Goal: Task Accomplishment & Management: Manage account settings

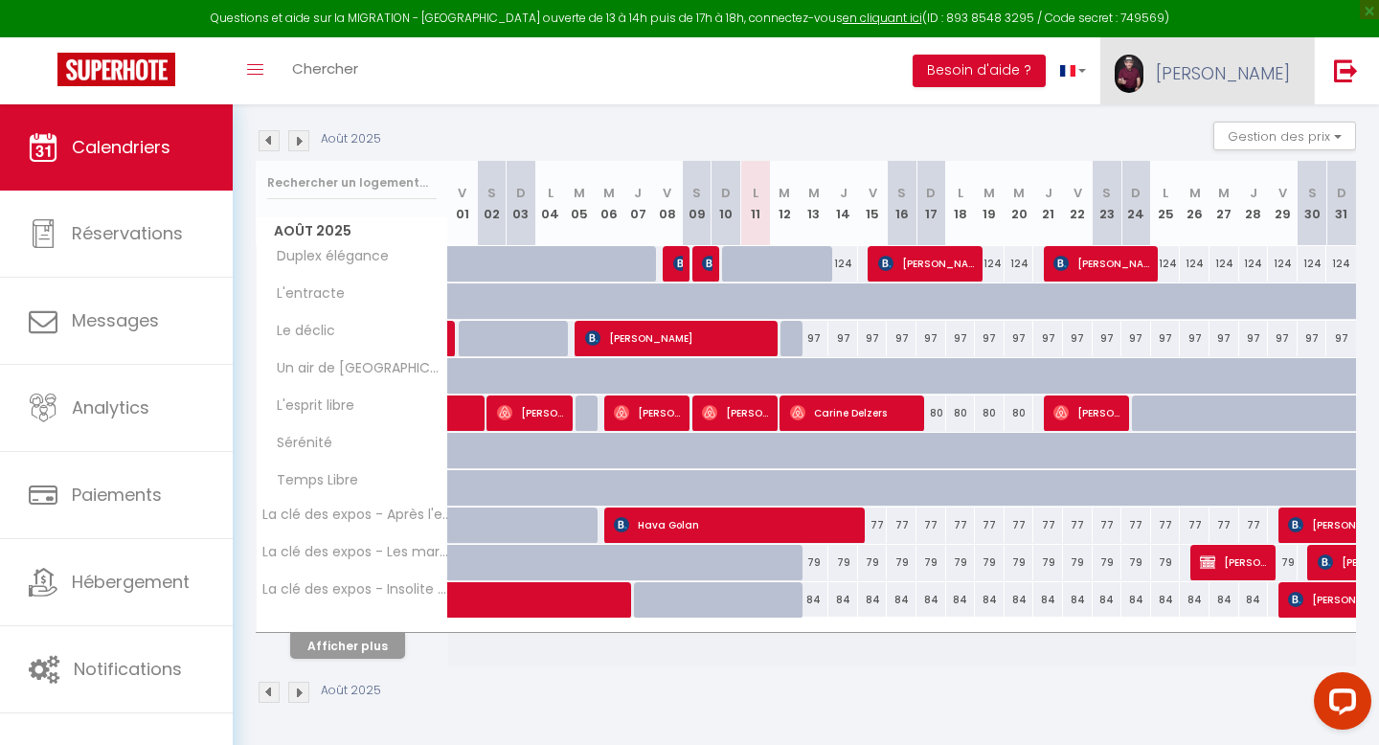
click at [1265, 73] on span "[PERSON_NAME]" at bounding box center [1223, 73] width 134 height 24
click at [1212, 132] on link "Paramètres" at bounding box center [1237, 133] width 142 height 33
select select "fr"
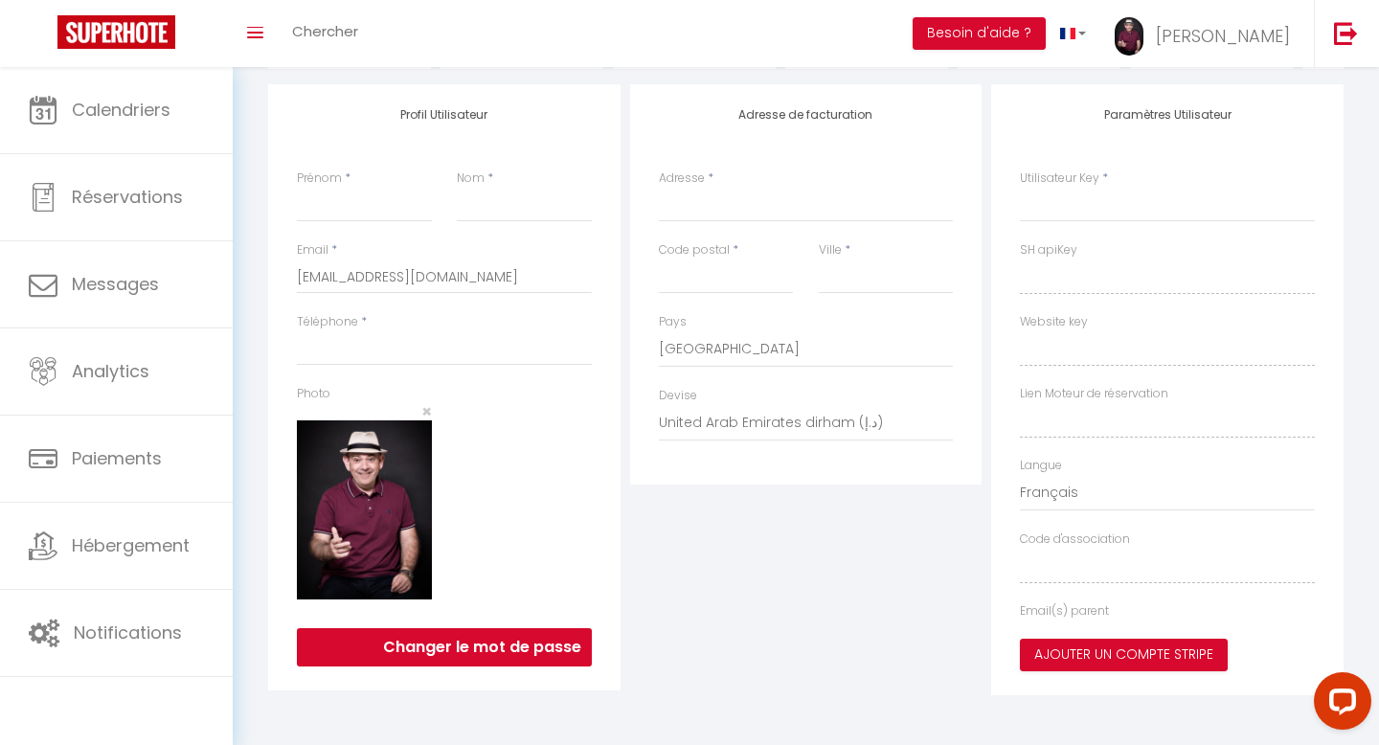
type input "[PERSON_NAME]"
type input "0661339182"
type input "[STREET_ADDRESS]"
type input "92320"
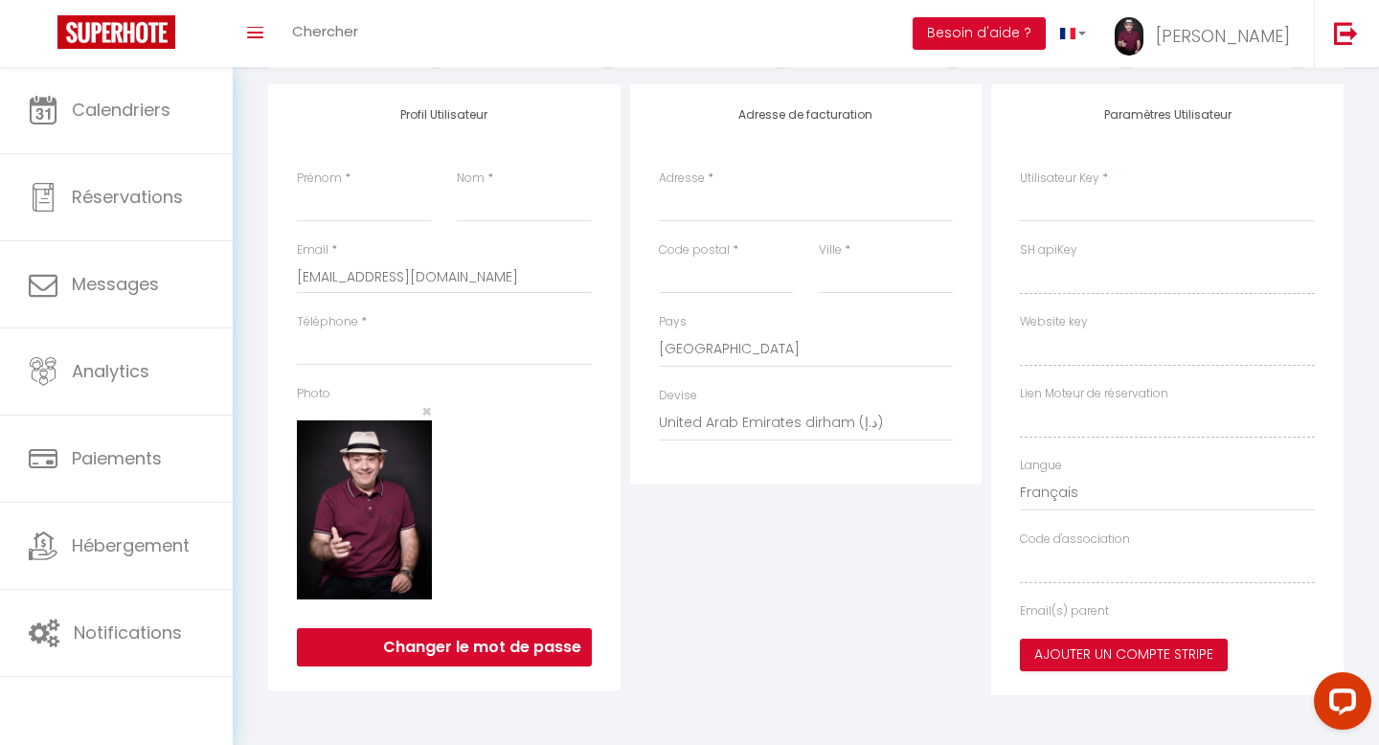
type input "chatillon"
select select "75"
select select "28"
type input "QwtwD6KuyyIKYLJtcTYn81Vsz"
type input "AEAZofkezzfznHCRNlgBjz9"
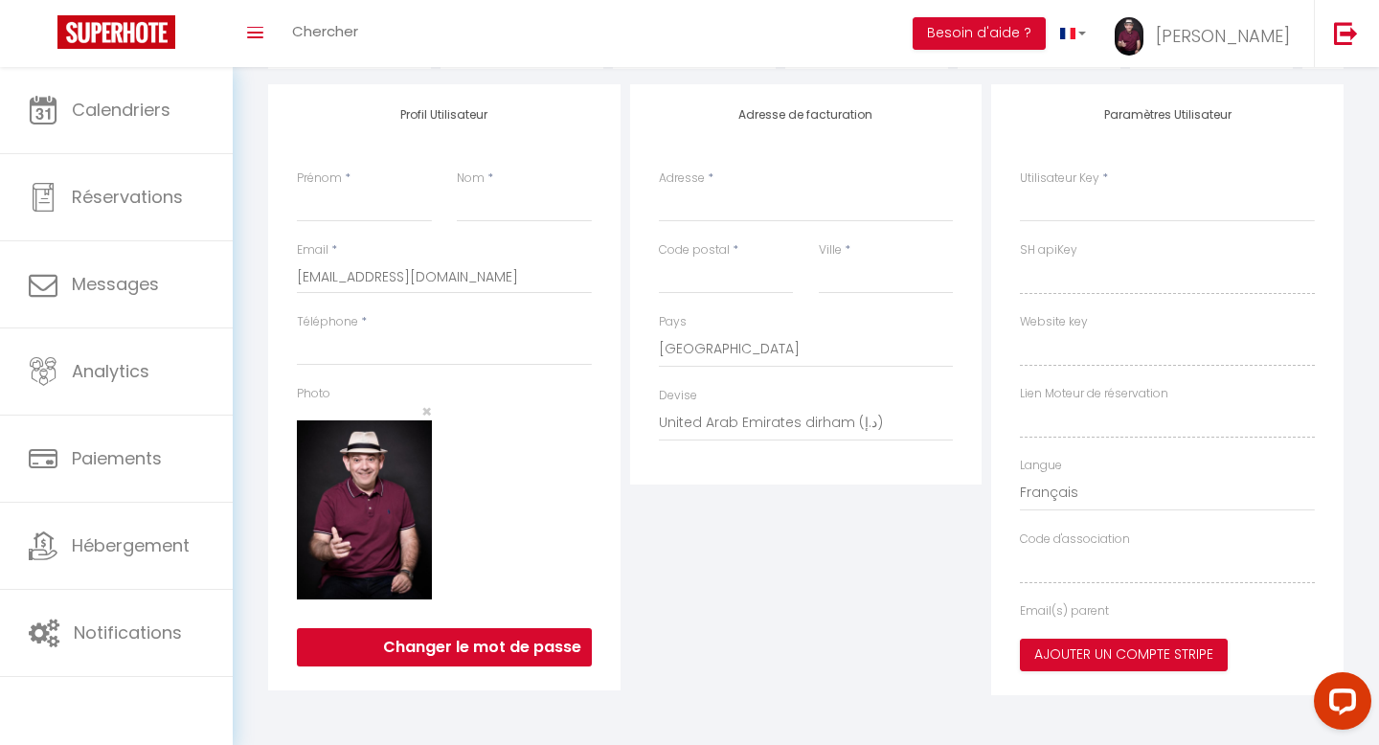
type input "[URL][DOMAIN_NAME]"
type input "FO27250"
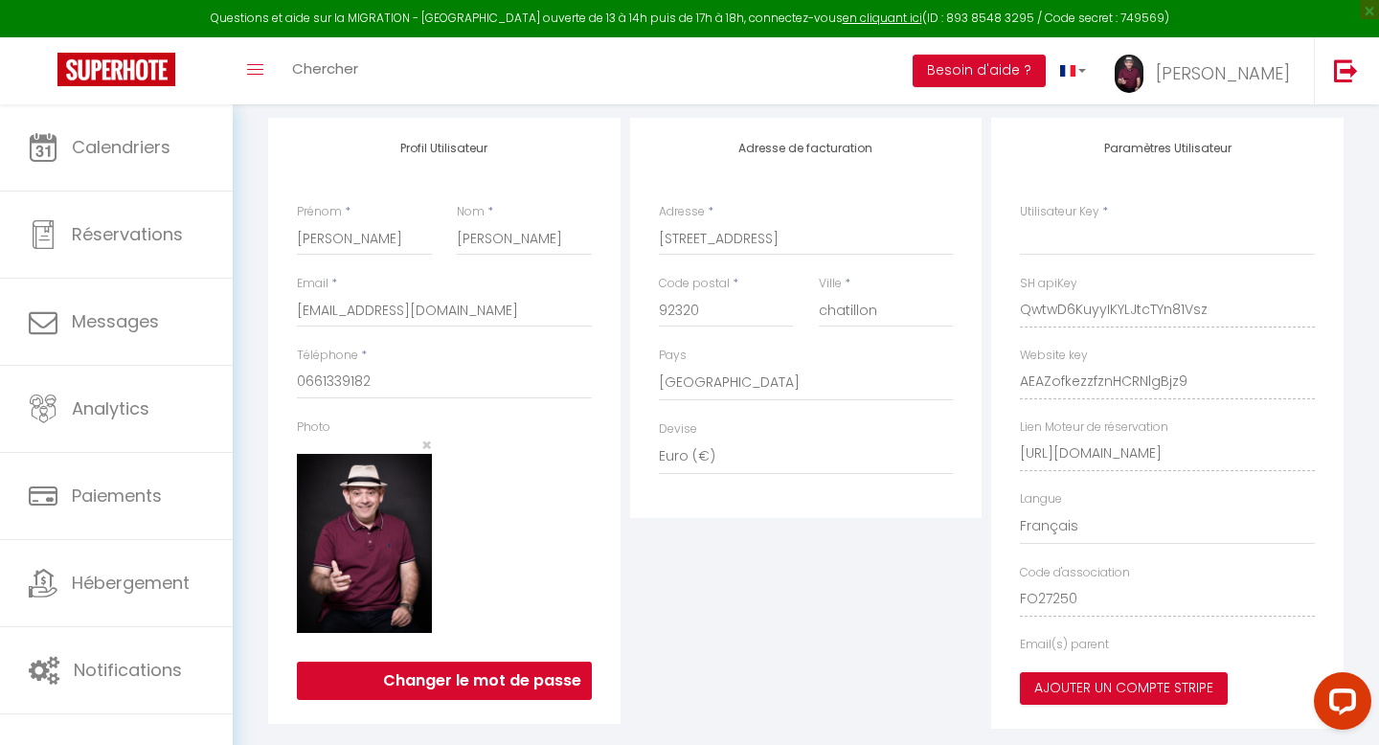
type input "QwtwD6KuyyIKYLJtcTYn81Vsz"
type input "AEAZofkezzfznHCRNlgBjz9"
type input "[URL][DOMAIN_NAME]"
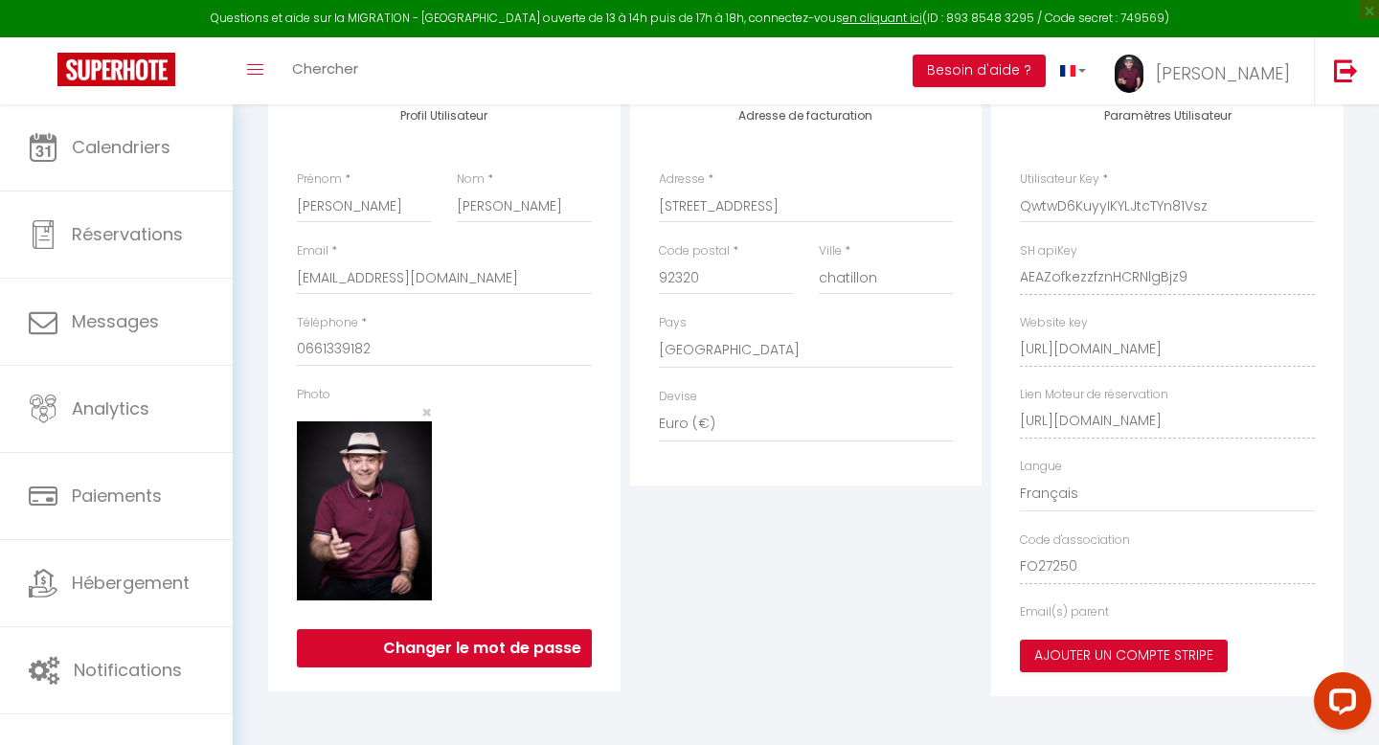
select select "fr"
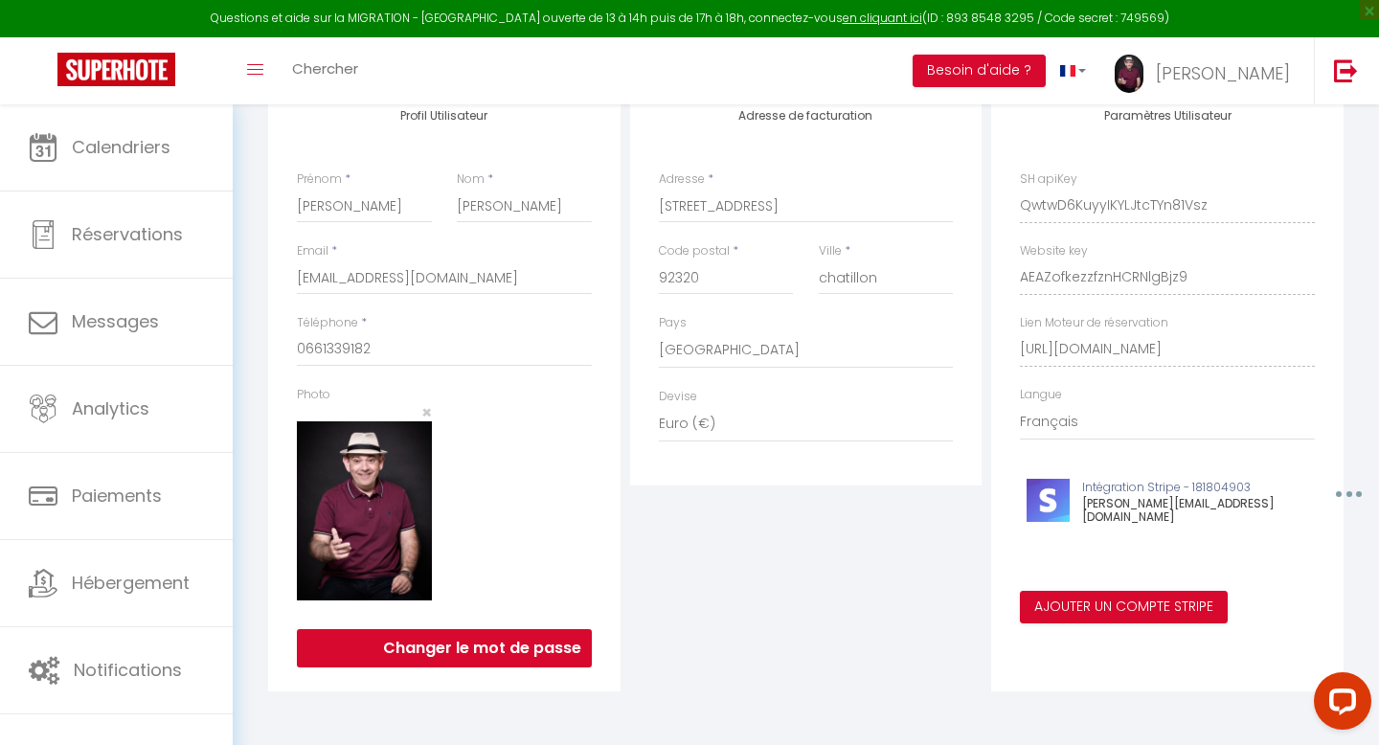
scroll to position [0, 0]
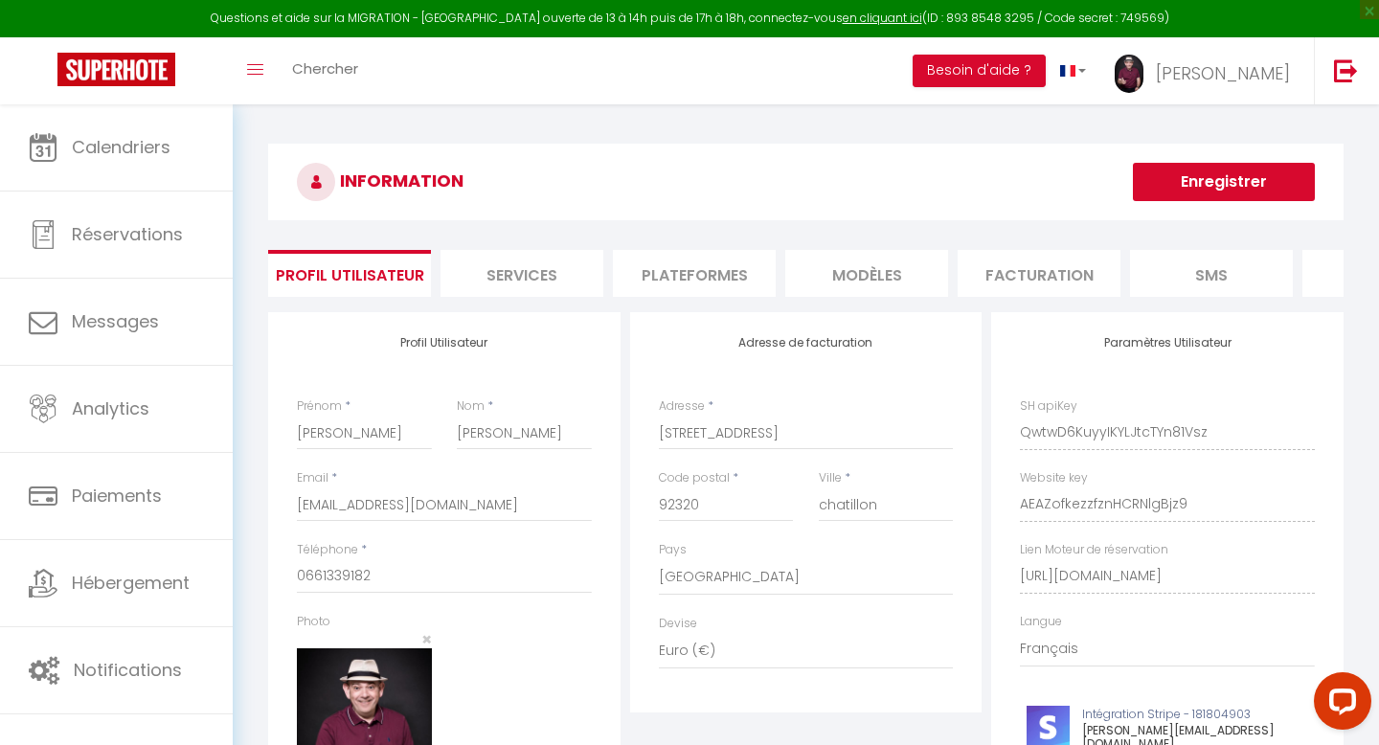
click at [697, 268] on li "Plateformes" at bounding box center [694, 273] width 163 height 47
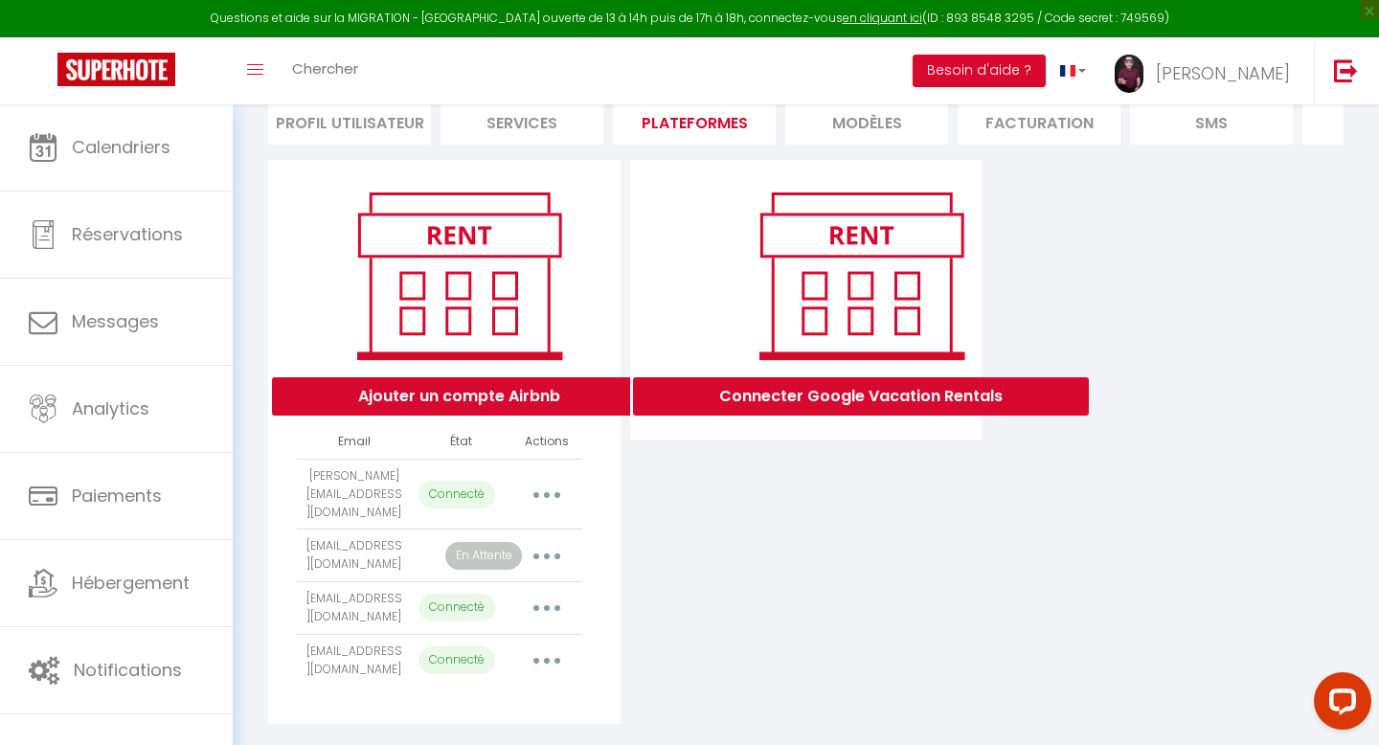
scroll to position [168, 0]
